Goal: Navigation & Orientation: Find specific page/section

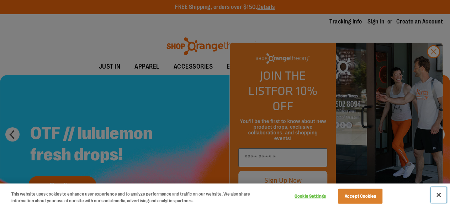
click at [439, 193] on button "Close" at bounding box center [438, 195] width 16 height 16
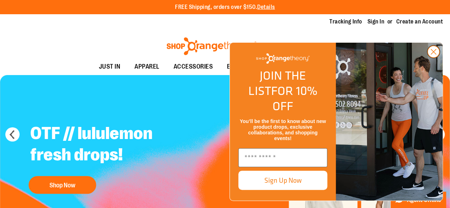
click at [437, 58] on circle "Close dialog" at bounding box center [433, 52] width 12 height 12
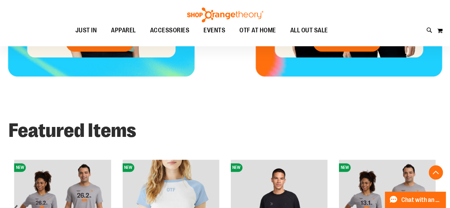
scroll to position [391, 0]
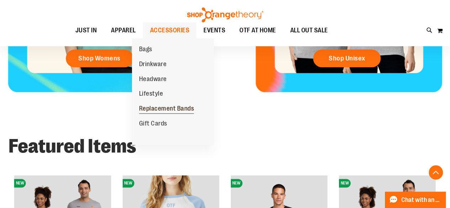
click at [160, 107] on span "Replacement Bands" at bounding box center [166, 109] width 55 height 9
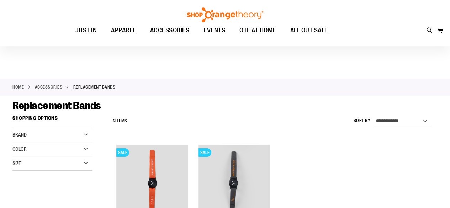
scroll to position [36, 0]
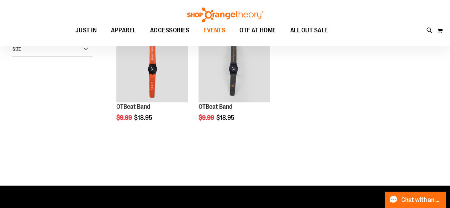
click at [204, 28] on span "EVENTS" at bounding box center [214, 30] width 22 height 16
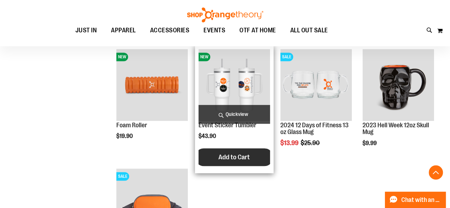
scroll to position [213, 0]
